Goal: Information Seeking & Learning: Find specific fact

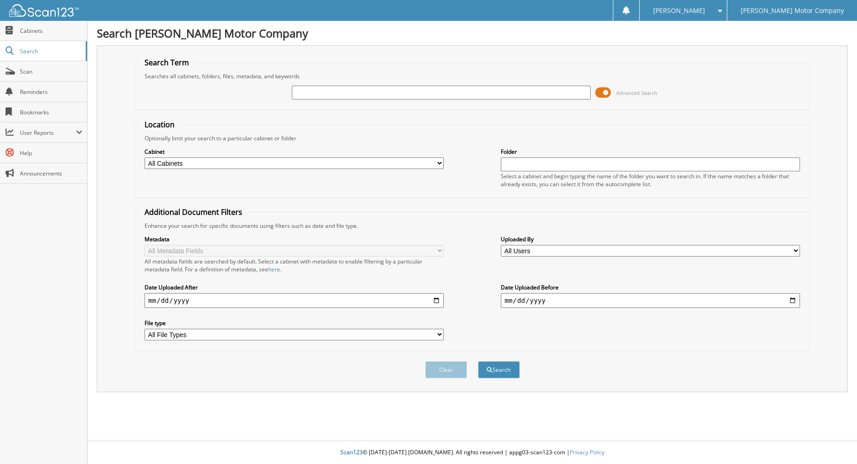
click at [357, 94] on input "text" at bounding box center [441, 93] width 299 height 14
type input "2011 toyota camry"
click at [488, 365] on button "Search" at bounding box center [499, 369] width 42 height 17
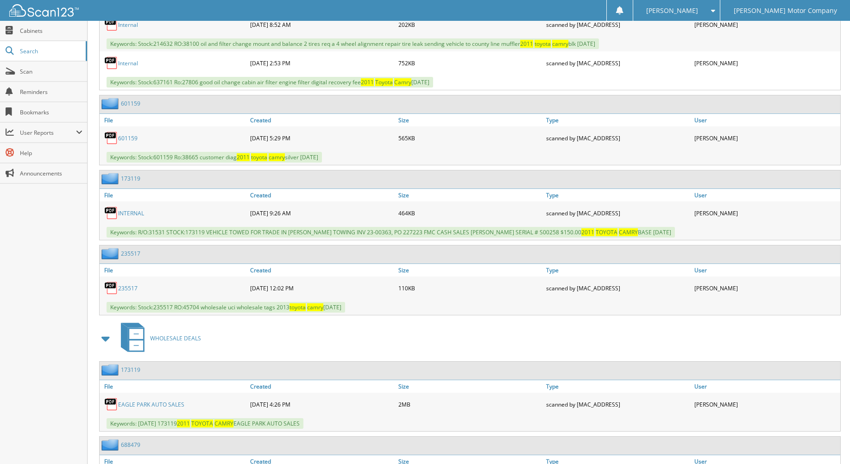
scroll to position [2541, 0]
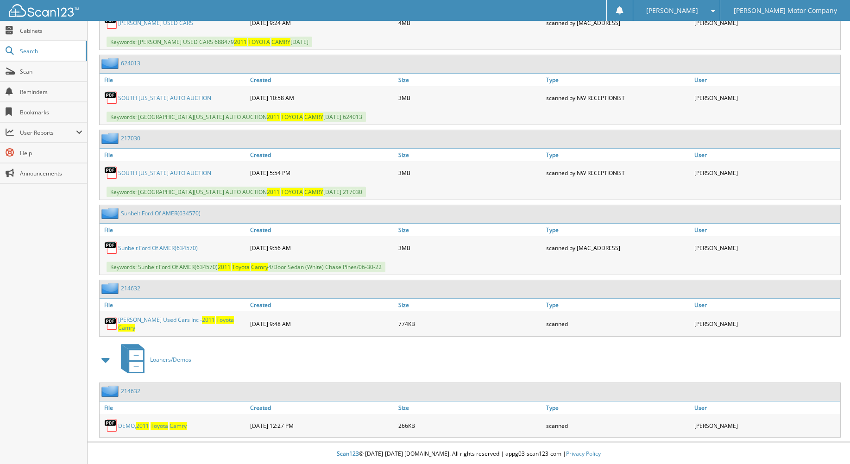
click at [135, 391] on link "214632" at bounding box center [130, 391] width 19 height 8
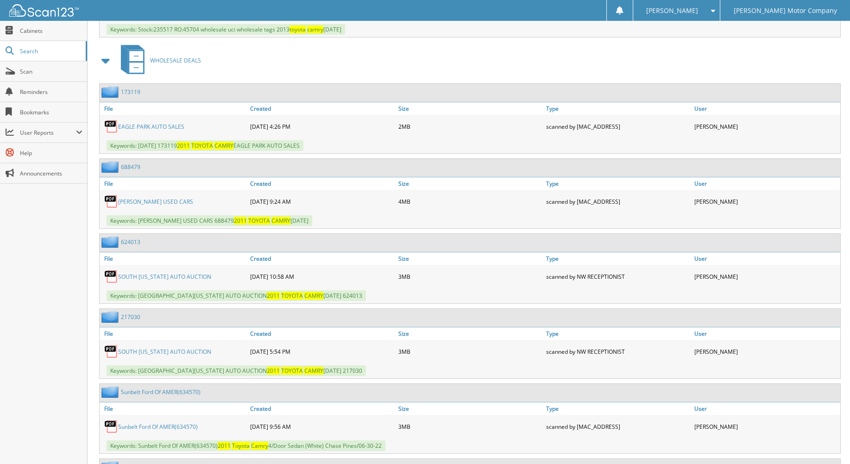
scroll to position [2541, 0]
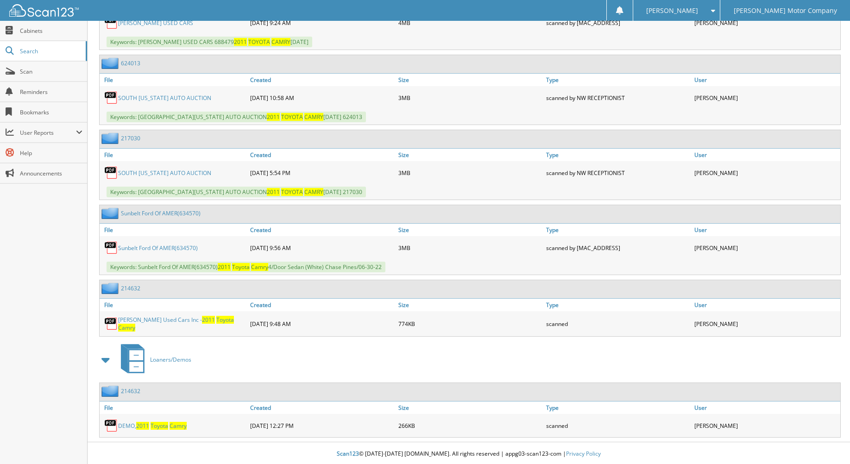
click at [127, 289] on link "214632" at bounding box center [130, 288] width 19 height 8
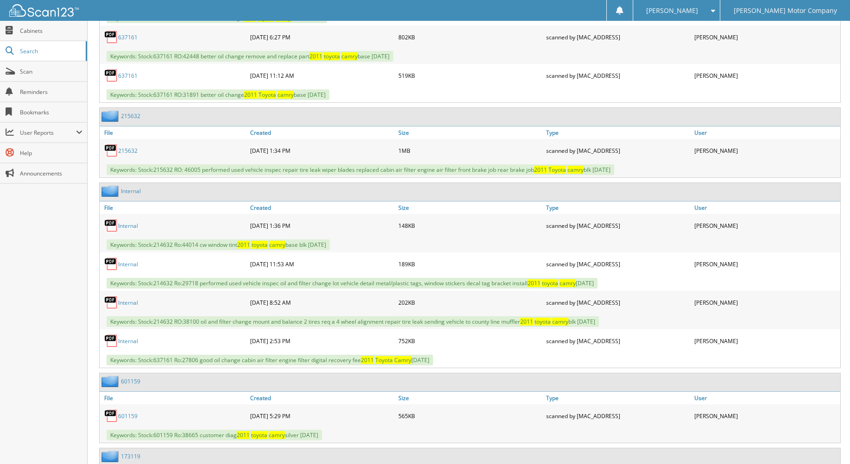
scroll to position [2223, 0]
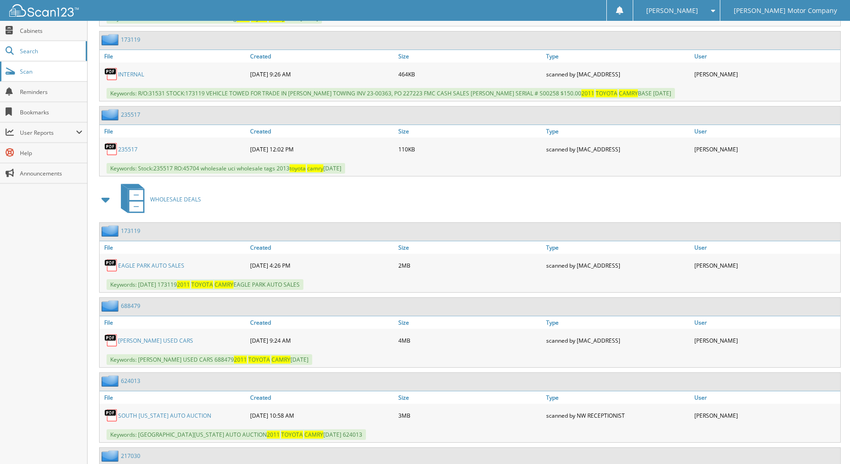
click at [48, 72] on span "Scan" at bounding box center [51, 72] width 63 height 8
